Goal: Information Seeking & Learning: Learn about a topic

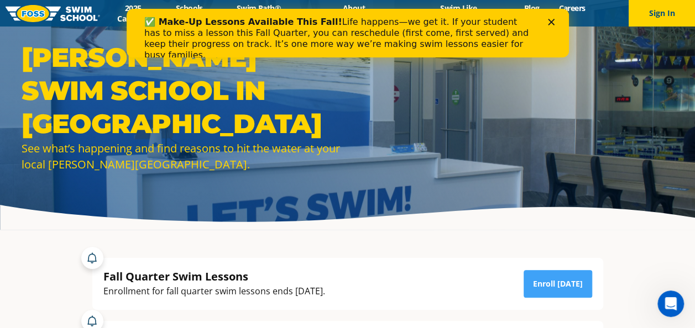
click at [551, 21] on polygon "Close" at bounding box center [550, 22] width 7 height 7
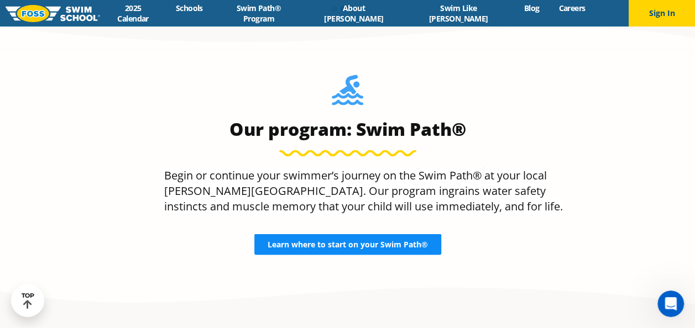
scroll to position [922, 0]
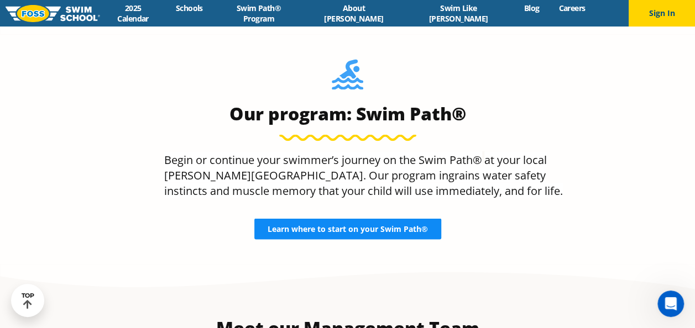
click at [309, 231] on span "Learn where to start on your Swim Path®" at bounding box center [348, 229] width 160 height 8
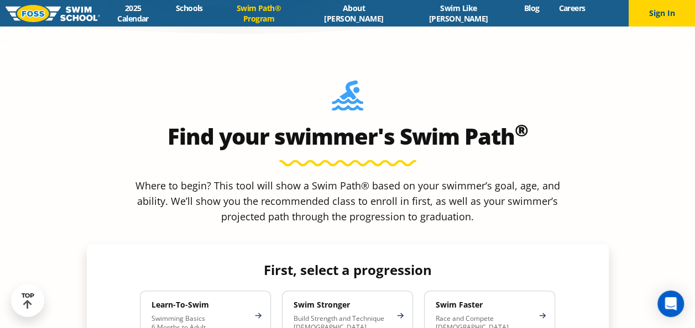
scroll to position [900, 0]
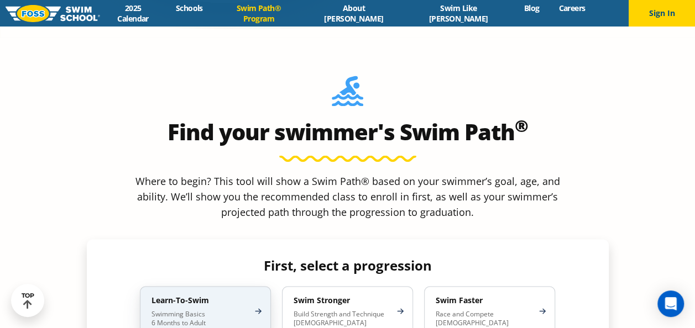
click at [189, 310] on p "Swimming Basics 6 Months to Adult" at bounding box center [200, 319] width 97 height 18
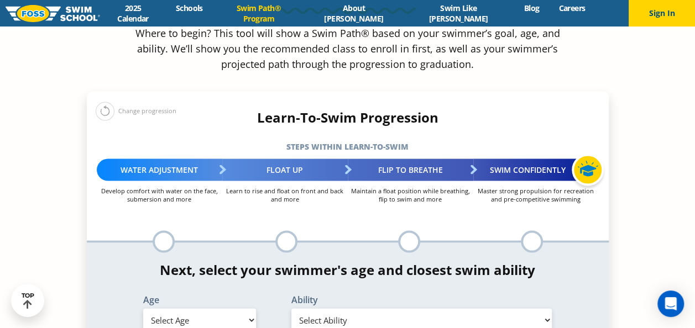
scroll to position [1083, 0]
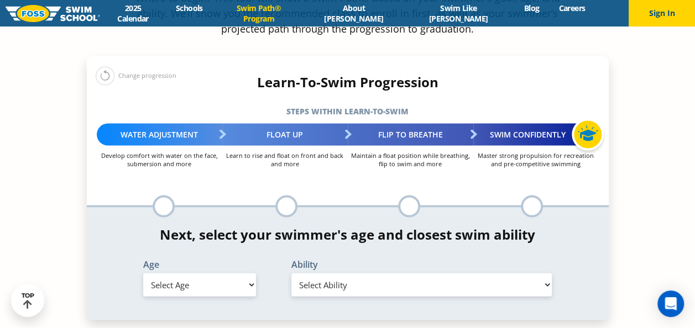
click at [249, 274] on select "Select Age 6 months - 1 year 1 year 2 years 3 years 4 years 5 years 6 years 7 y…" at bounding box center [199, 285] width 113 height 23
select select "1-year"
click at [143, 274] on select "Select Age 6 months - 1 year 1 year 2 years 3 years 4 years 5 years 6 years 7 y…" at bounding box center [199, 285] width 113 height 23
click at [549, 274] on select "Select Ability First in-water experience Comfortable with water poured over the…" at bounding box center [421, 285] width 261 height 23
select select "1-year-first-in-water-experience"
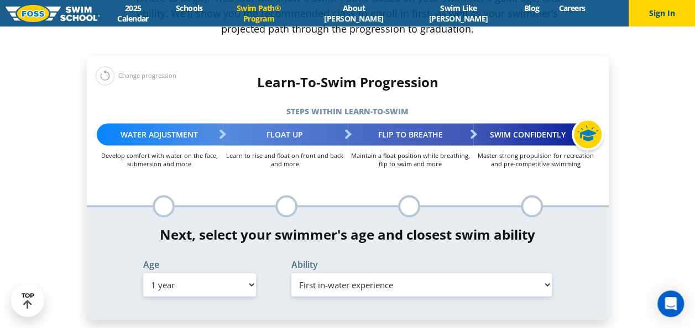
click at [291, 274] on select "Select Ability First in-water experience Comfortable with water poured over the…" at bounding box center [421, 285] width 261 height 23
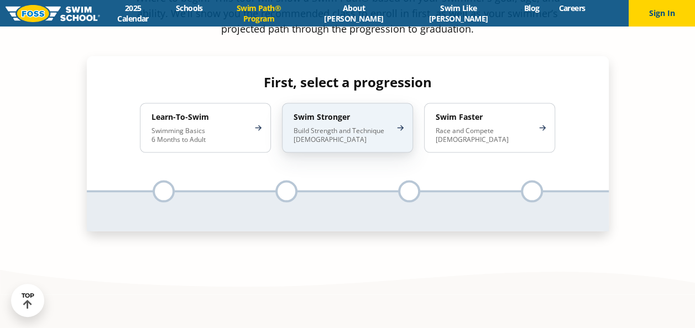
scroll to position [1083, 0]
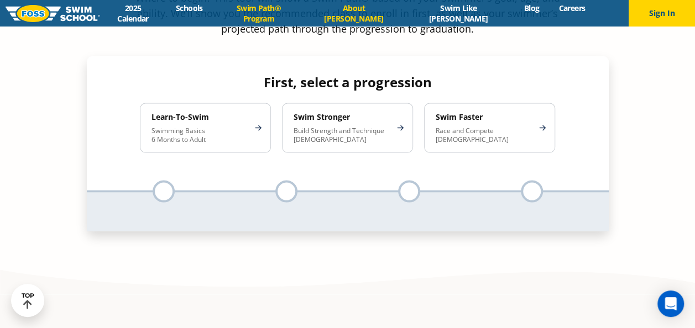
click at [380, 13] on link "About [PERSON_NAME]" at bounding box center [354, 13] width 98 height 21
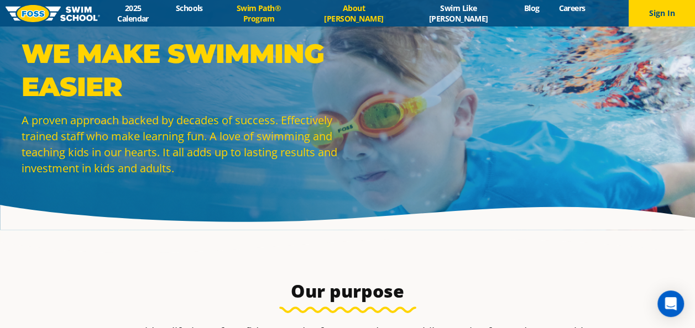
click at [274, 15] on link "Swim Path® Program" at bounding box center [258, 13] width 92 height 21
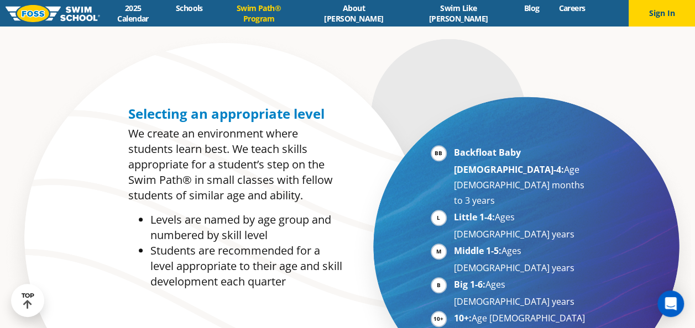
scroll to position [487, 0]
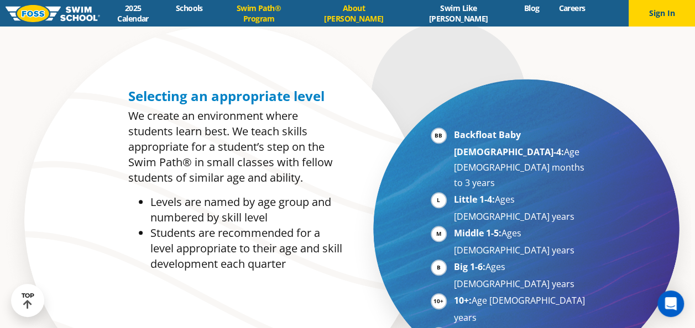
click at [383, 11] on link "About [PERSON_NAME]" at bounding box center [354, 13] width 98 height 21
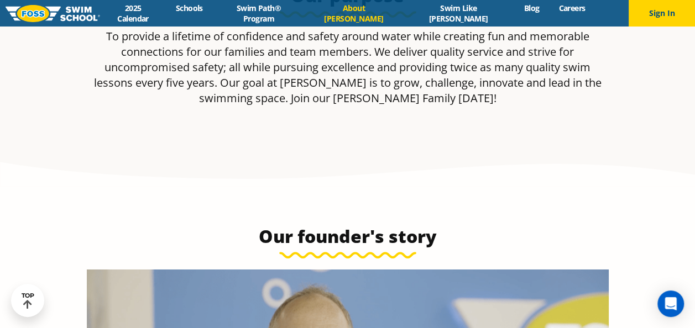
scroll to position [60, 0]
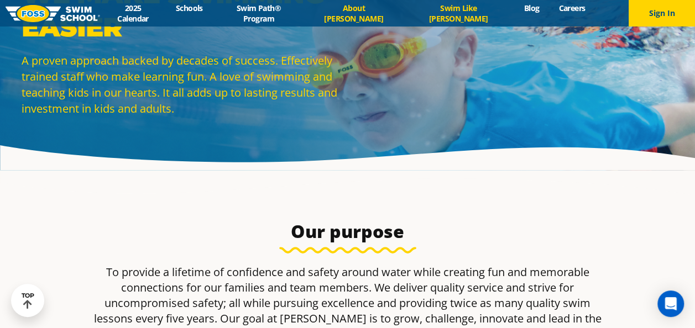
click at [452, 15] on link "Swim Like [PERSON_NAME]" at bounding box center [459, 13] width 112 height 21
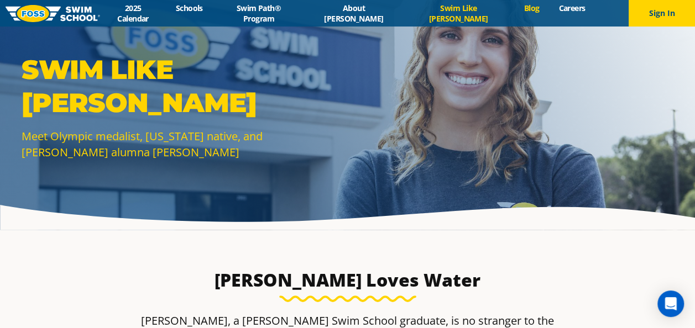
click at [514, 13] on link "Blog" at bounding box center [531, 8] width 35 height 11
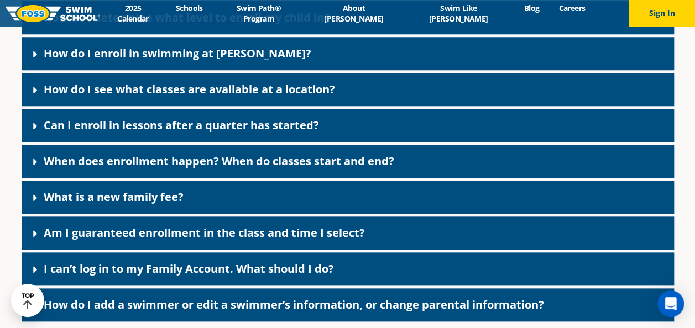
scroll to position [514, 0]
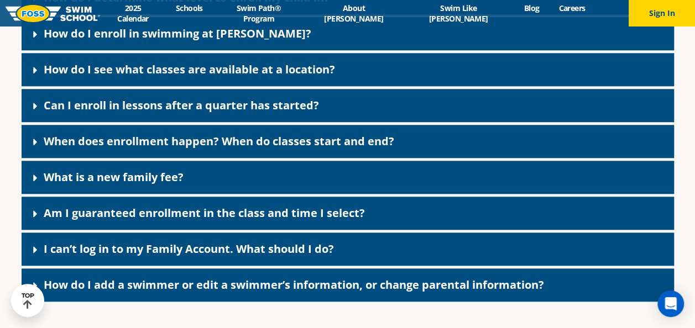
click at [132, 174] on link "What is a new family fee?" at bounding box center [114, 177] width 140 height 15
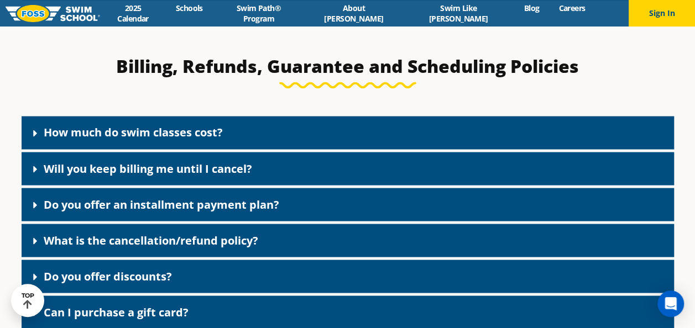
scroll to position [908, 0]
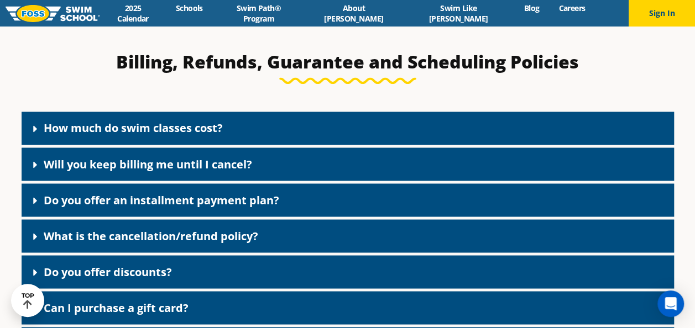
click at [122, 129] on link "How much do swim classes cost?" at bounding box center [133, 128] width 179 height 15
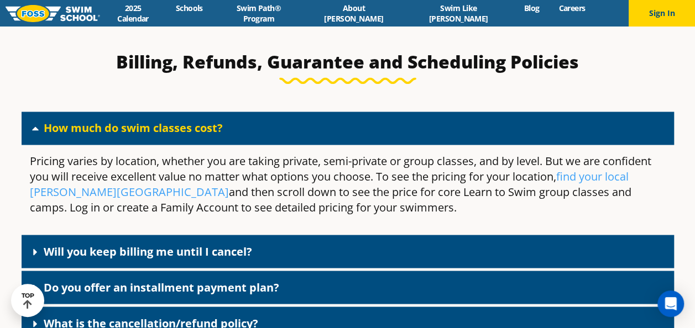
click at [617, 192] on p "Pricing varies by location, whether you are taking private, semi-private or gro…" at bounding box center [348, 184] width 636 height 62
click at [620, 179] on link "find your local Foss Swim School" at bounding box center [329, 184] width 599 height 30
